Goal: Information Seeking & Learning: Learn about a topic

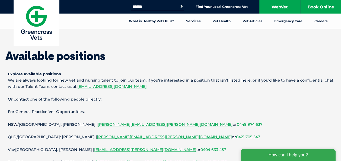
click at [323, 20] on link "Careers" at bounding box center [320, 21] width 25 height 15
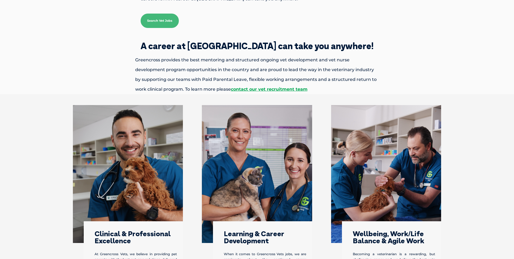
scroll to position [163, 0]
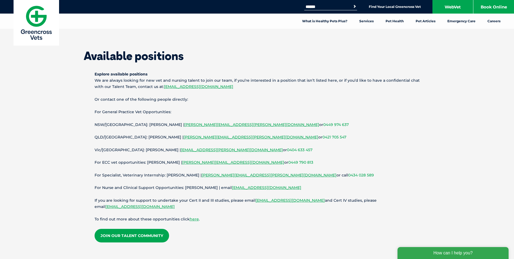
click at [487, 23] on link "Careers" at bounding box center [494, 21] width 25 height 15
